Goal: Information Seeking & Learning: Check status

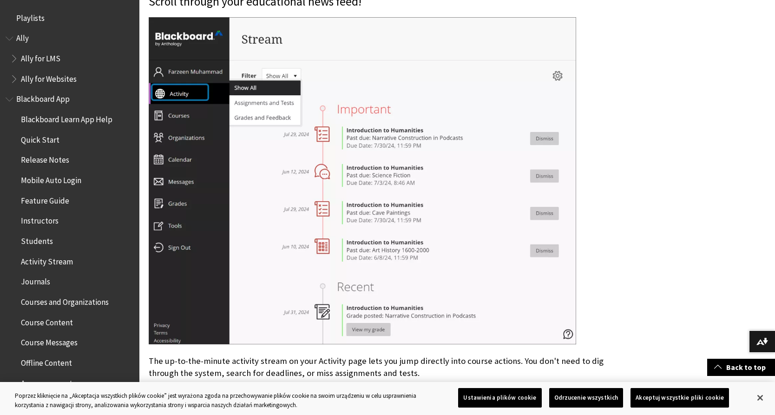
scroll to position [941, 0]
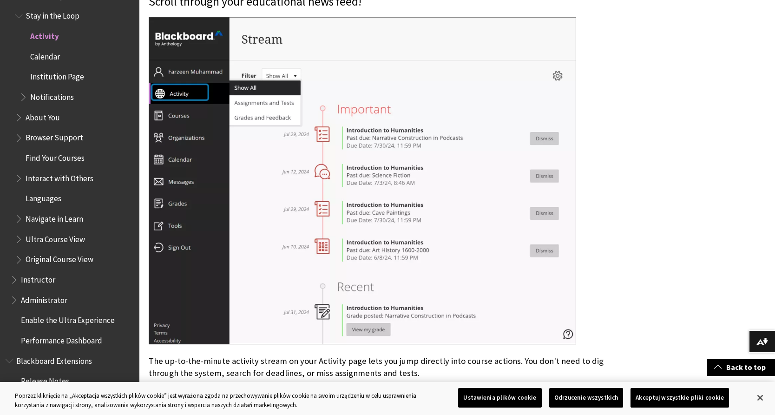
click at [65, 130] on span "Browser Support" at bounding box center [55, 136] width 58 height 13
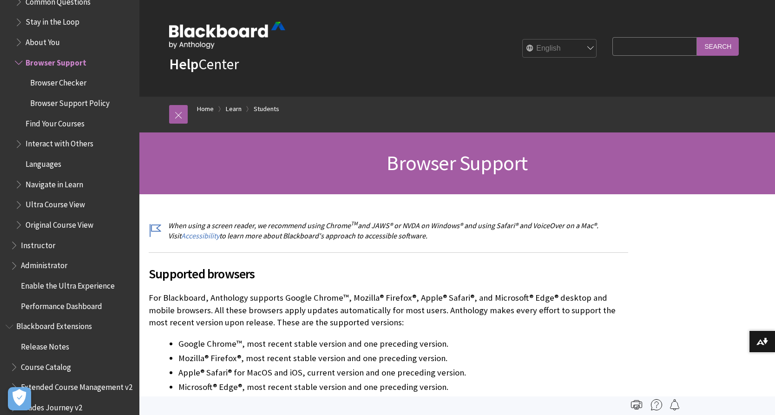
scroll to position [925, 0]
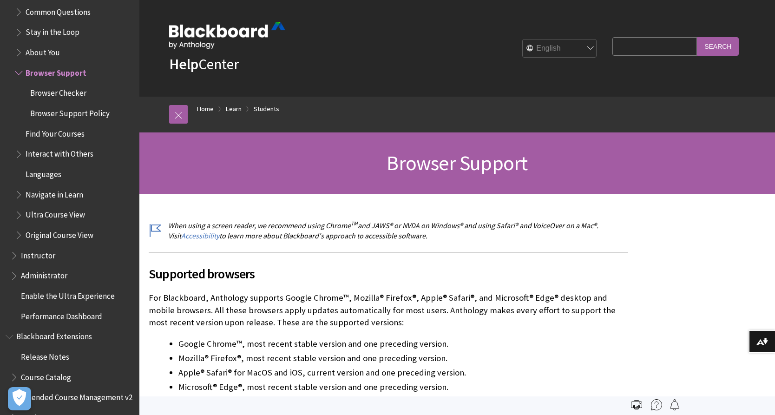
click at [47, 85] on span "Browser Checker" at bounding box center [58, 91] width 56 height 13
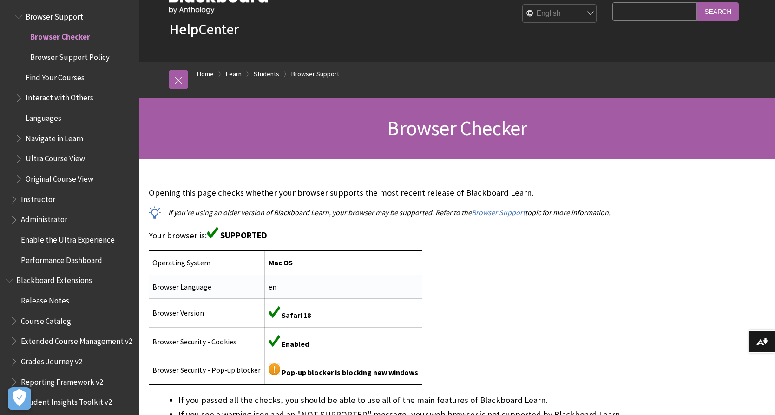
scroll to position [58, 0]
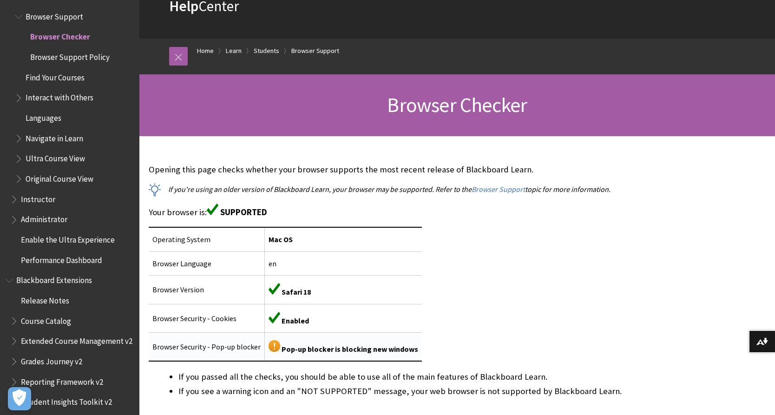
click at [273, 349] on img at bounding box center [274, 346] width 12 height 12
click at [271, 345] on img at bounding box center [274, 346] width 12 height 12
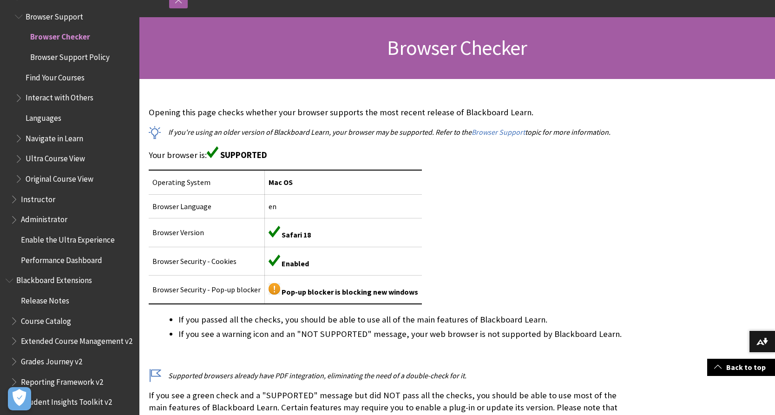
scroll to position [122, 0]
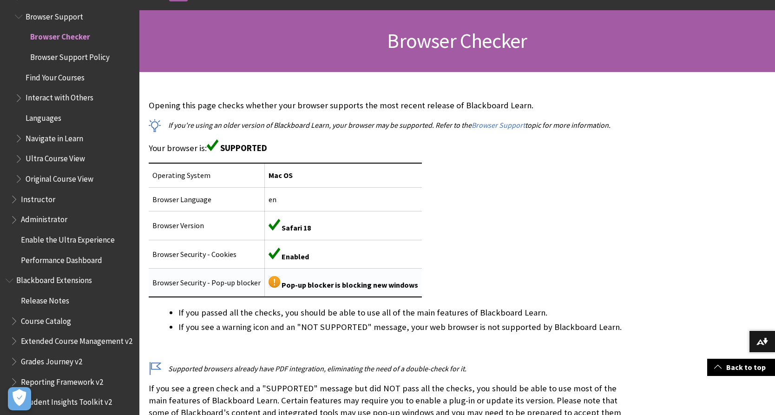
click at [313, 288] on td "Pop-up blocker is blocking new windows" at bounding box center [343, 282] width 157 height 29
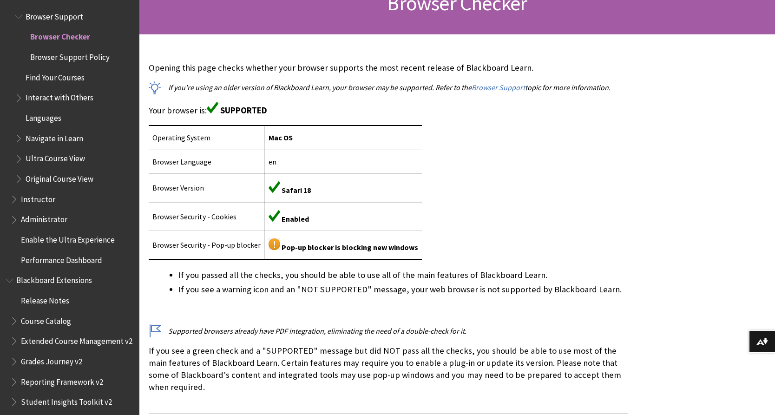
scroll to position [192, 0]
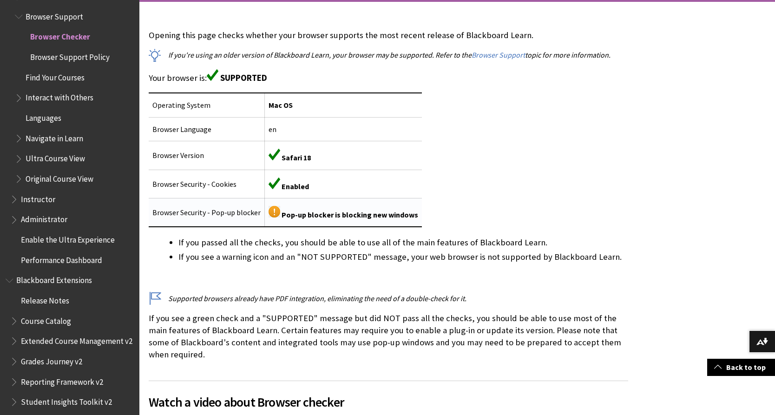
click at [272, 207] on img at bounding box center [274, 212] width 12 height 12
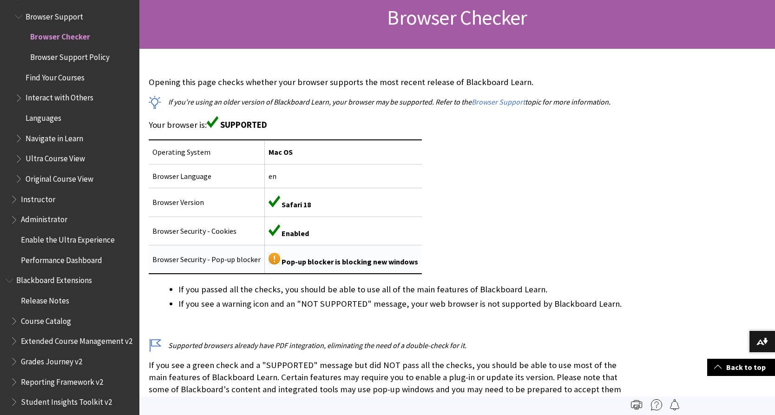
scroll to position [145, 0]
